Goal: Information Seeking & Learning: Find specific fact

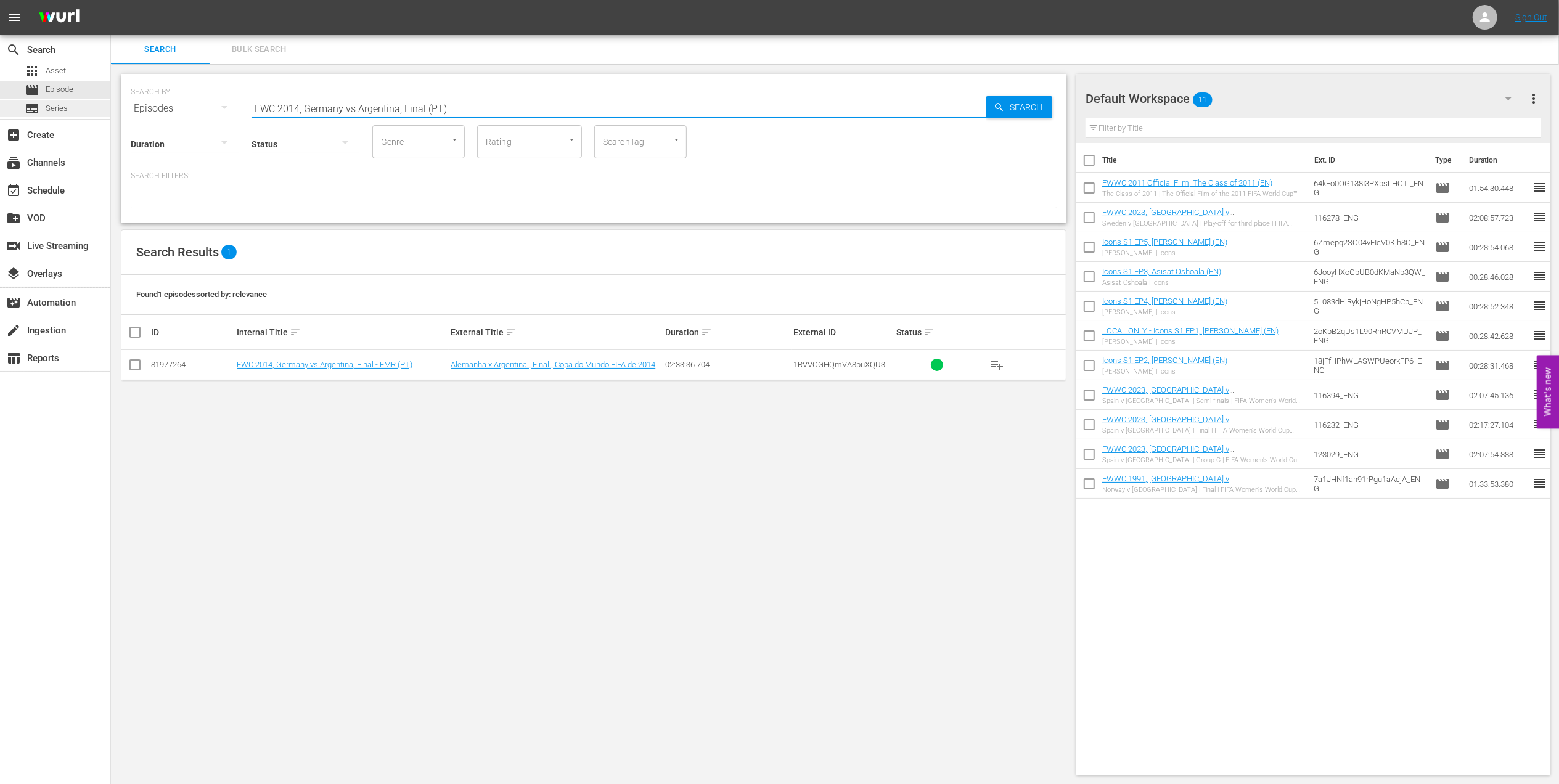
drag, startPoint x: 476, startPoint y: 104, endPoint x: 87, endPoint y: 116, distance: 389.2
click at [111, 0] on div "search Search apps Asset movie Episode subtitles Series add_box Create subscrip…" at bounding box center [834, 0] width 1448 height 0
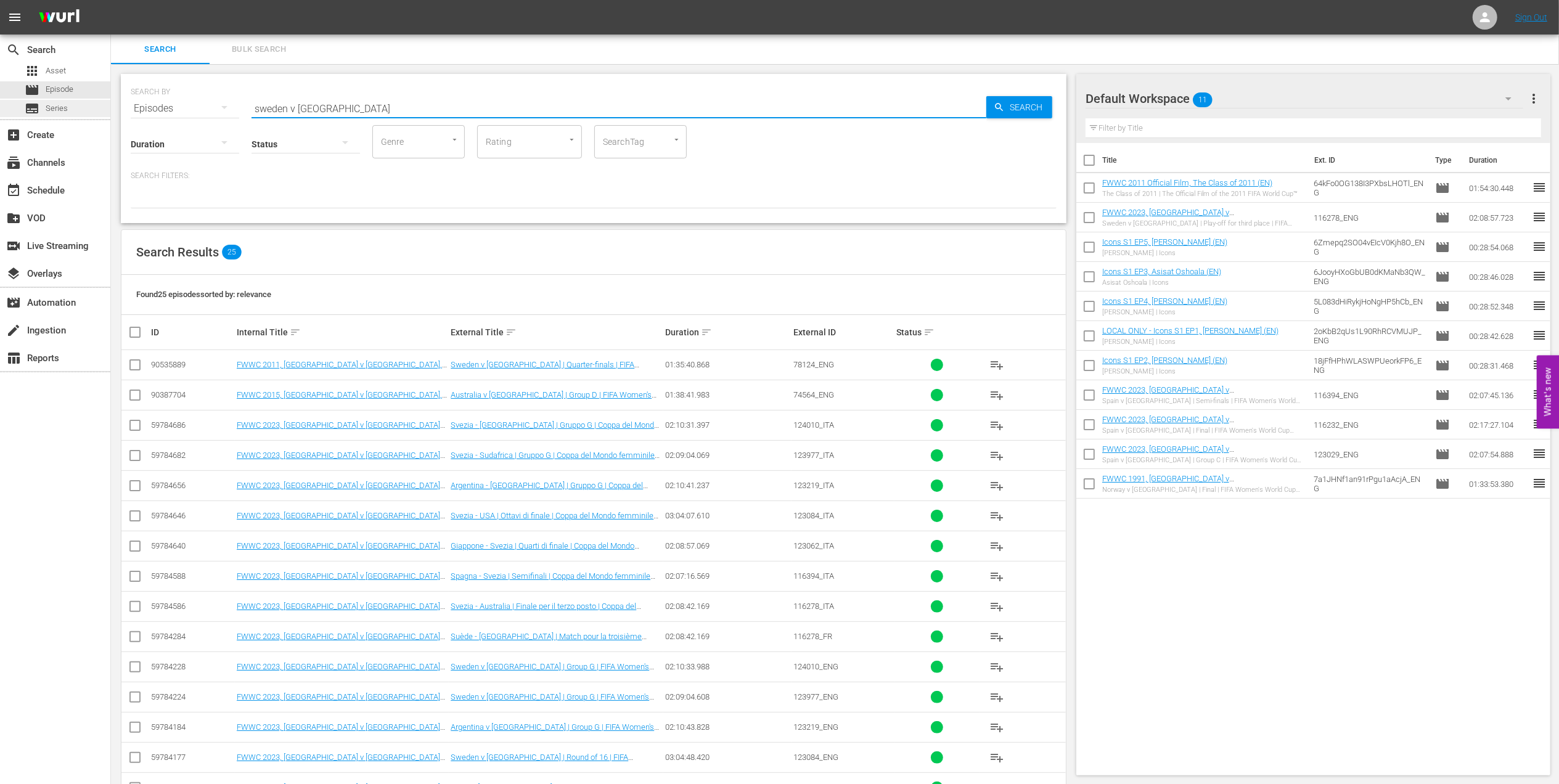
drag, startPoint x: 178, startPoint y: 103, endPoint x: 92, endPoint y: 103, distance: 86.0
click at [111, 0] on div "search Search apps Asset movie Episode subtitles Series add_box Create subscrip…" at bounding box center [834, 0] width 1448 height 0
paste input "FWC 1998 Brazil vs Netherlands, Semi-final (PT)"
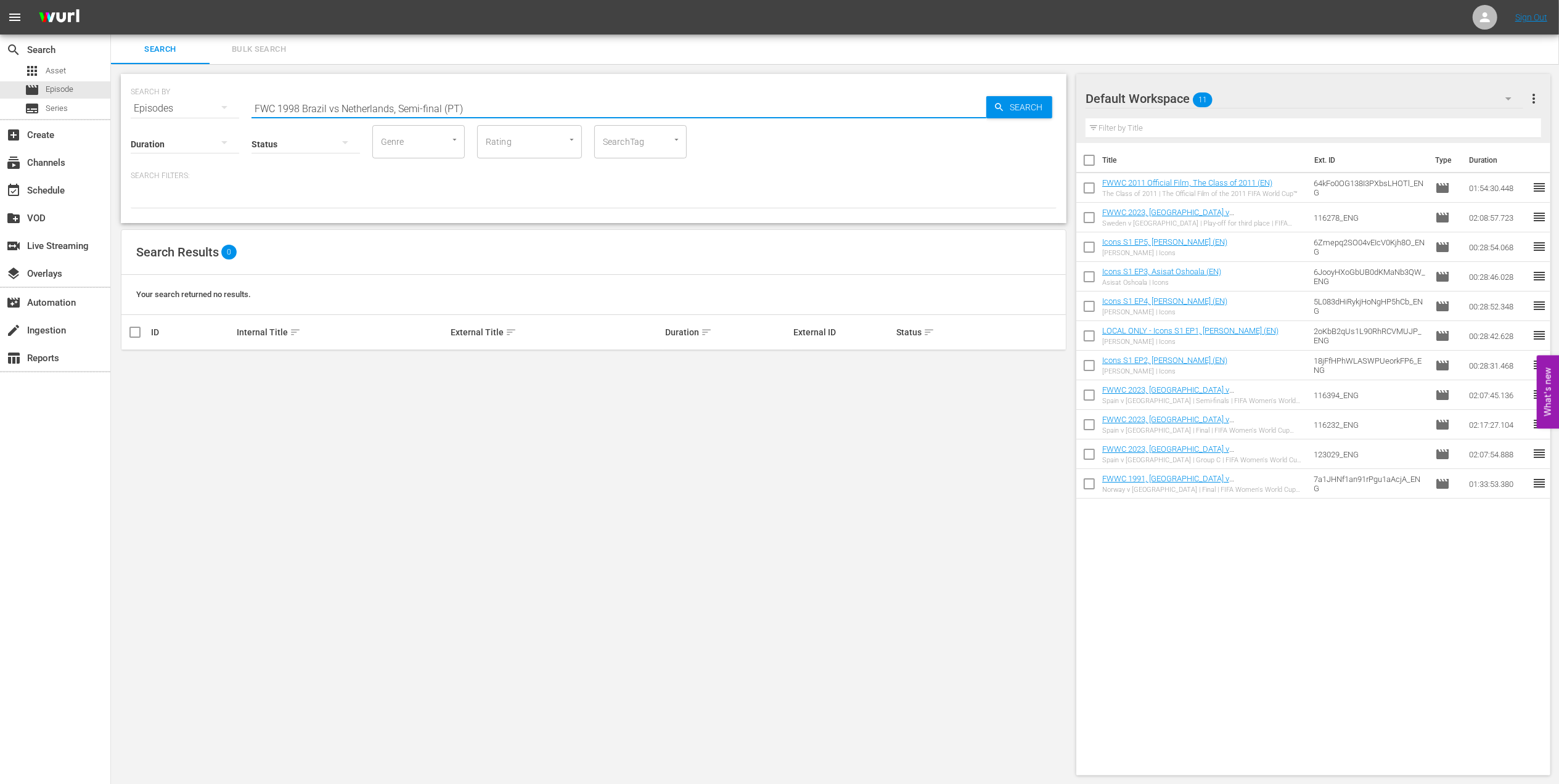
click at [336, 107] on input "FWC 1998 Brazil vs Netherlands, Semi-final (PT)" at bounding box center [618, 109] width 735 height 30
drag, startPoint x: 471, startPoint y: 104, endPoint x: 50, endPoint y: 104, distance: 421.0
click at [111, 0] on div "search Search apps Asset movie Episode subtitles Series add_box Create subscrip…" at bounding box center [834, 0] width 1448 height 0
paste input "[GEOGRAPHIC_DATA], FInal"
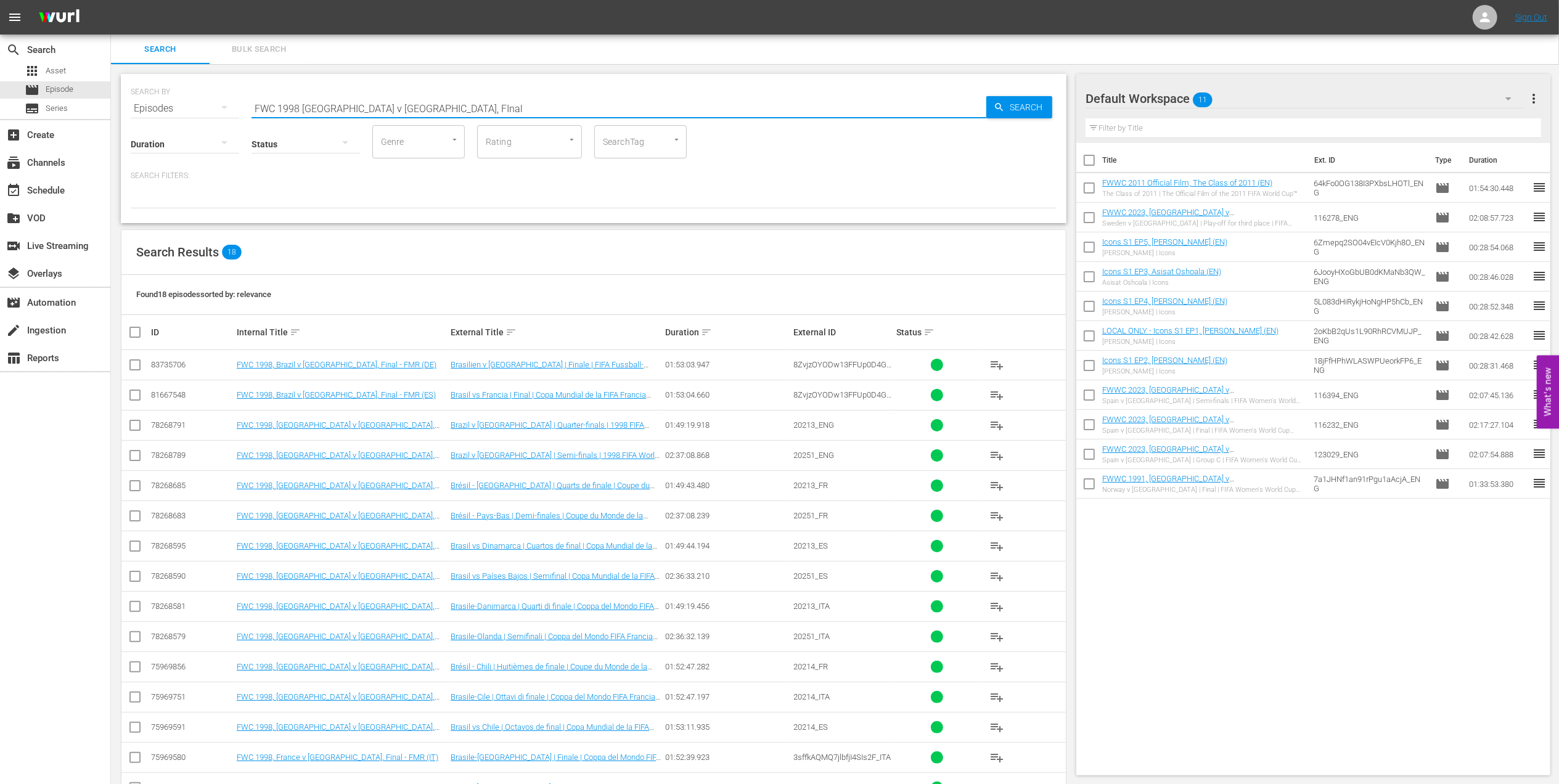
drag, startPoint x: 420, startPoint y: 104, endPoint x: 156, endPoint y: 107, distance: 264.0
click at [136, 107] on div "SEARCH BY Search By Episodes Search ID, Title, Description, Keywords, or Catego…" at bounding box center [593, 101] width 926 height 45
paste input "2010, Netherlands vs Spain, Final (PT)"
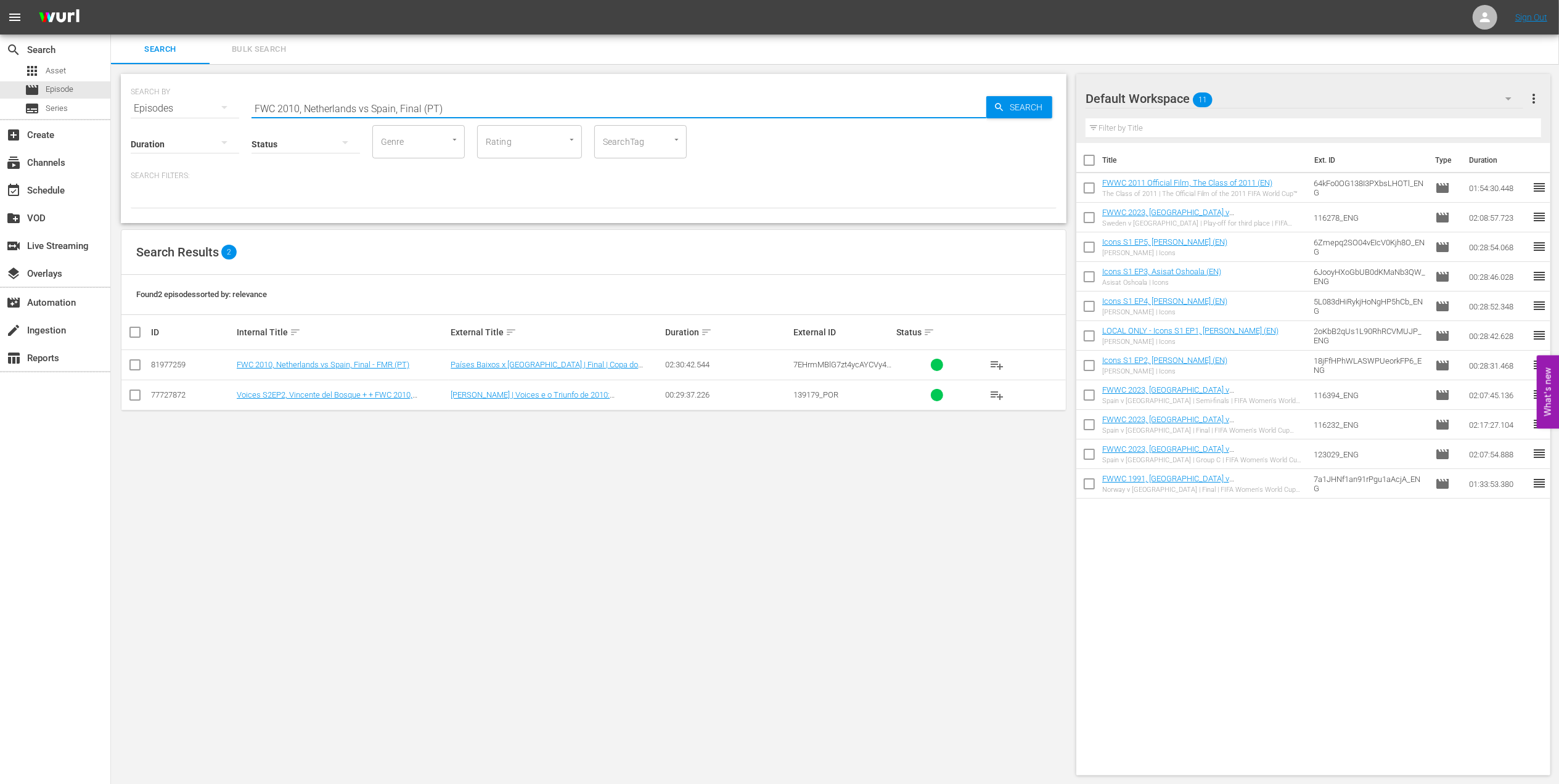
drag, startPoint x: 447, startPoint y: 106, endPoint x: 146, endPoint y: 109, distance: 301.0
click at [146, 109] on div "SEARCH BY Search By Episodes Search ID, Title, Description, Keywords, or Catego…" at bounding box center [593, 101] width 926 height 45
paste input "1998 Official Film - La Coupe de la Gloire"
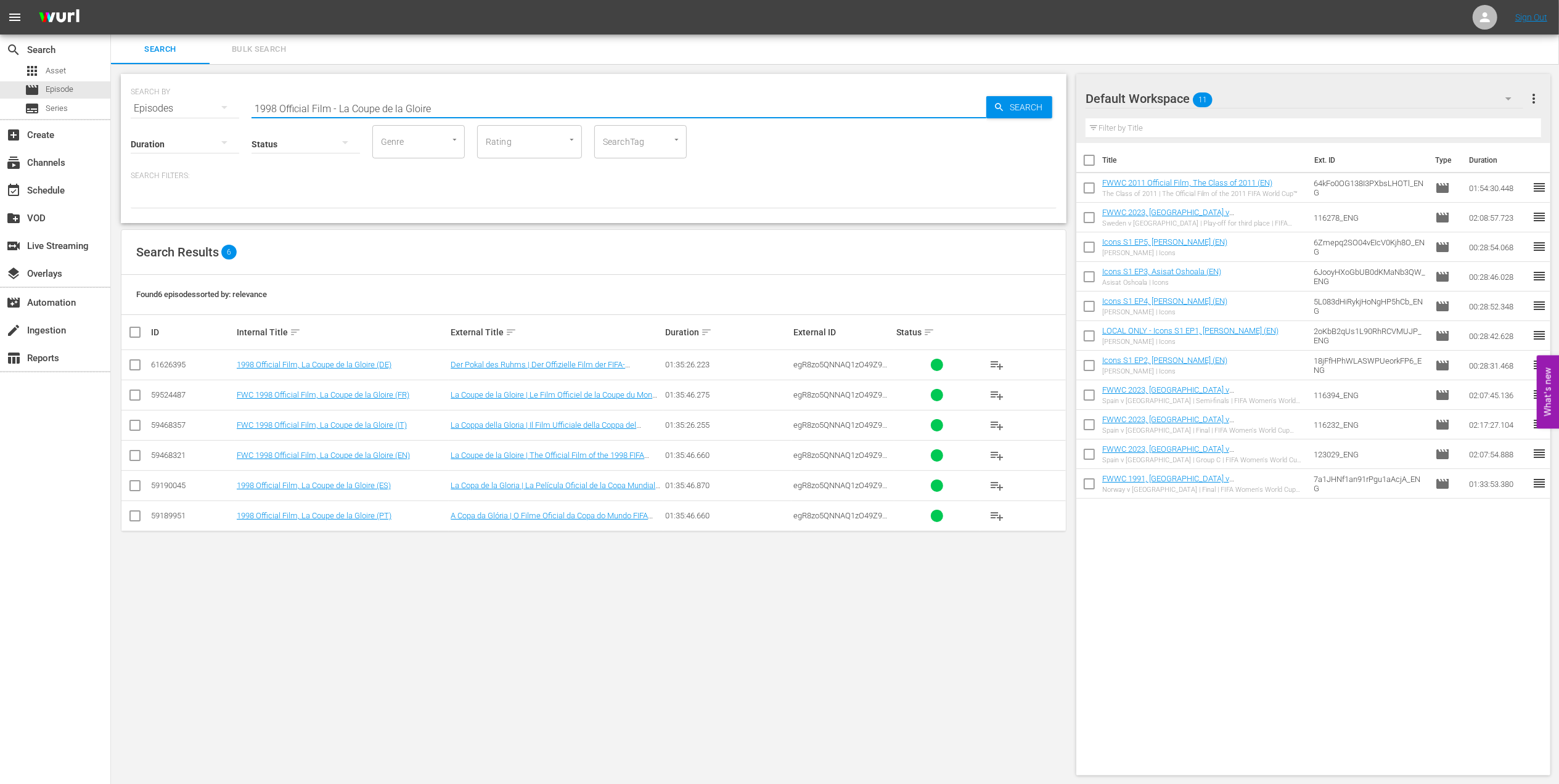
drag, startPoint x: 290, startPoint y: 110, endPoint x: 165, endPoint y: 112, distance: 125.0
click at [166, 112] on div "SEARCH BY Search By Episodes Search ID, Title, Description, Keywords, or Catego…" at bounding box center [593, 101] width 926 height 45
paste input "FWC 1998, [GEOGRAPHIC_DATA] v [GEOGRAPHIC_DATA], Group Stag"
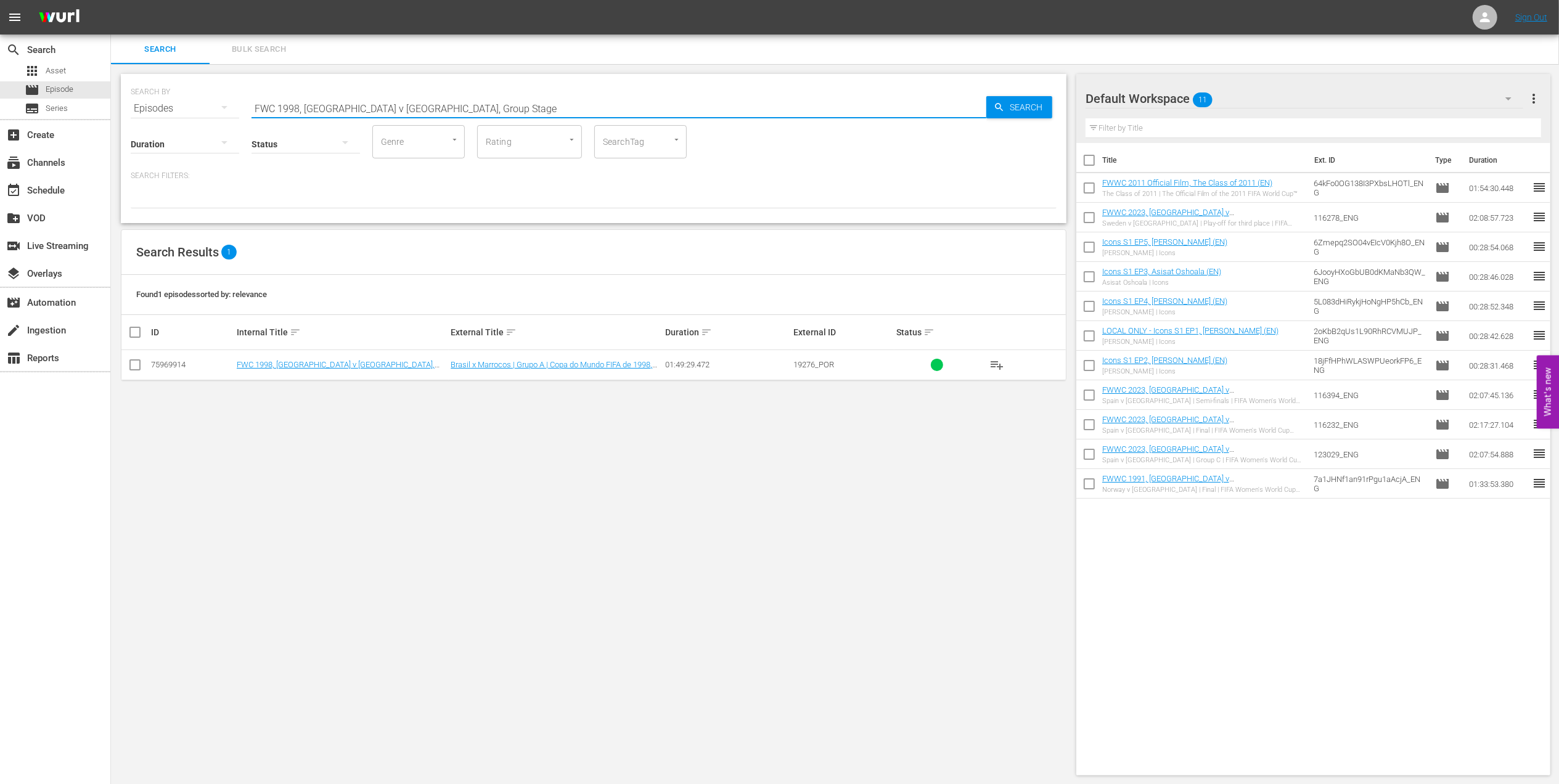
type input "FWC 1998, [GEOGRAPHIC_DATA] v [GEOGRAPHIC_DATA], Group Stage"
